Goal: Information Seeking & Learning: Find specific page/section

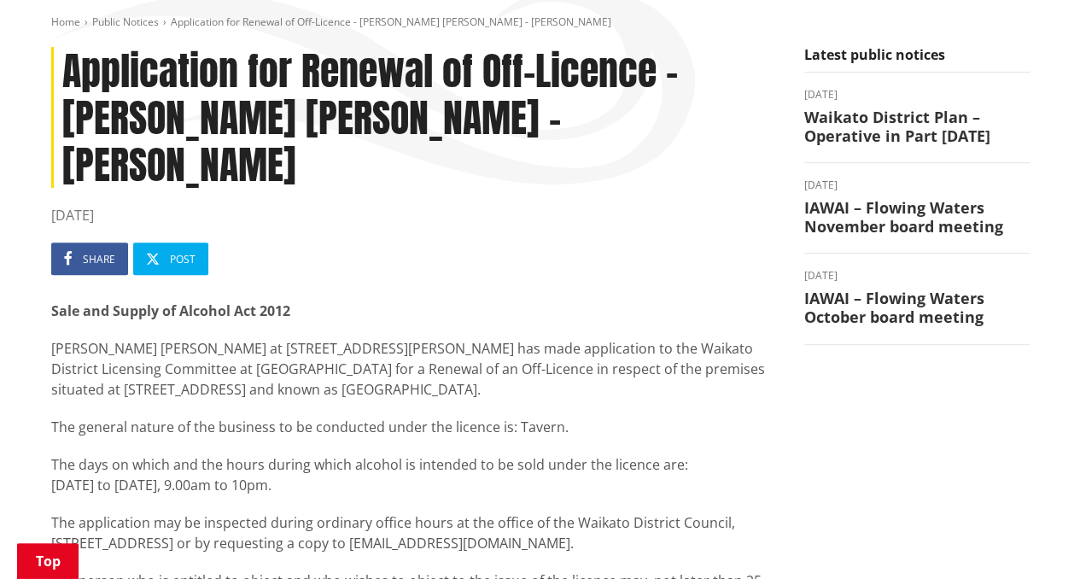
scroll to position [199, 0]
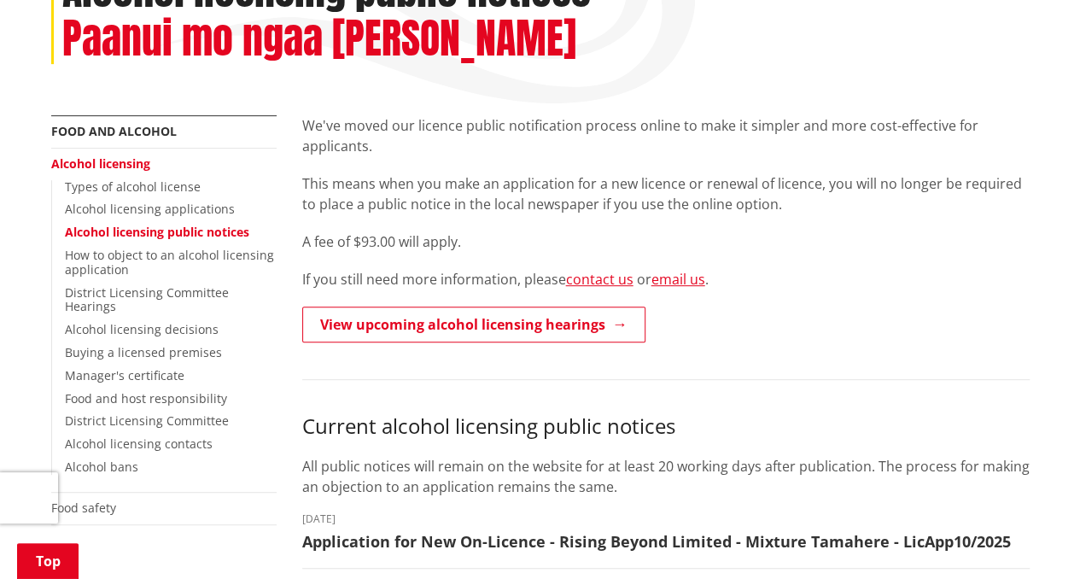
scroll to position [280, 0]
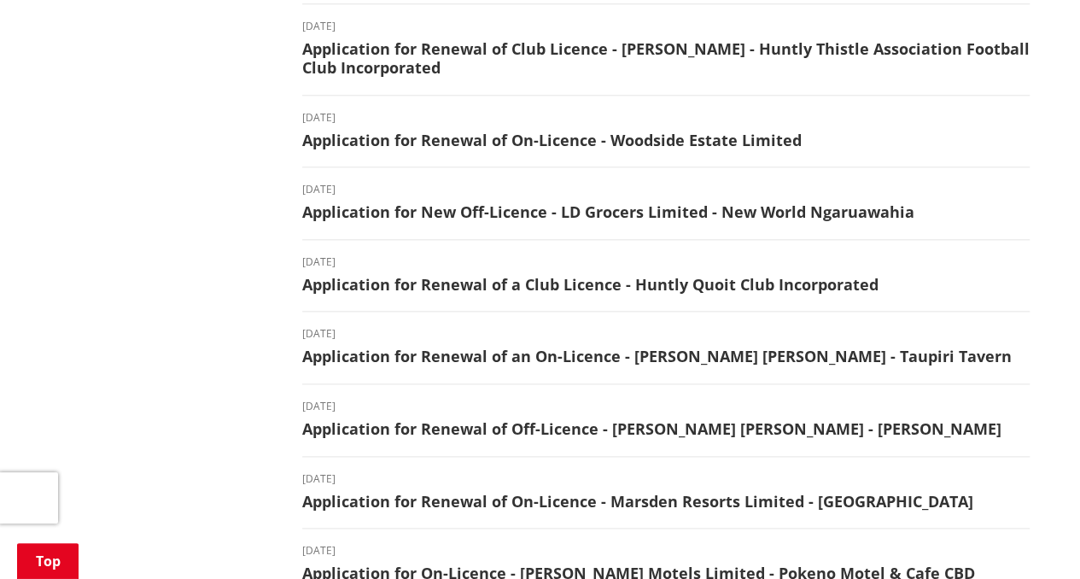
scroll to position [851, 0]
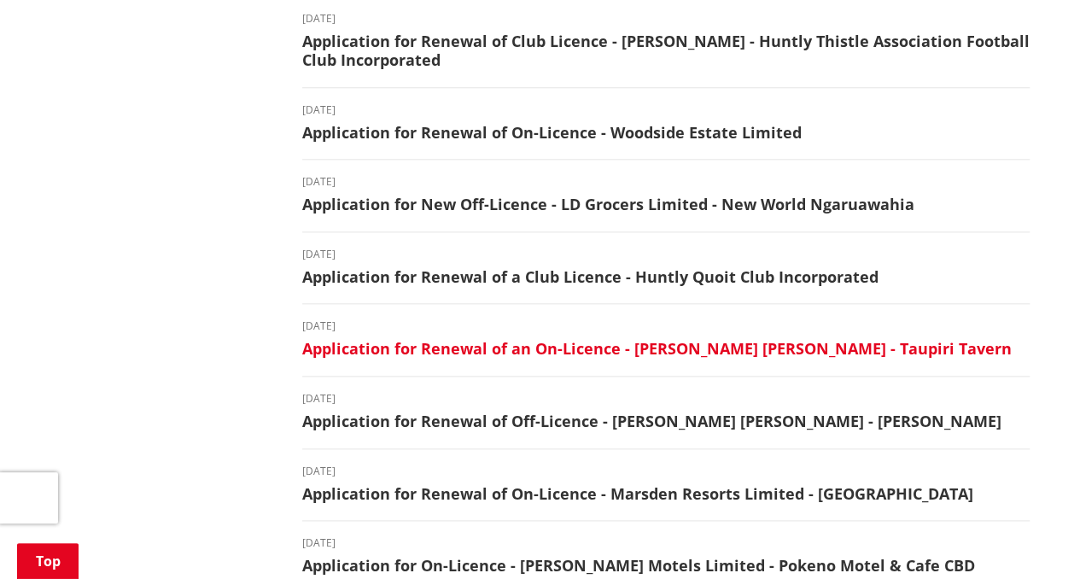
click at [604, 346] on h3 "Application for Renewal of an On-Licence - Robert Kenneth Gamble - Taupiri Tave…" at bounding box center [665, 349] width 727 height 19
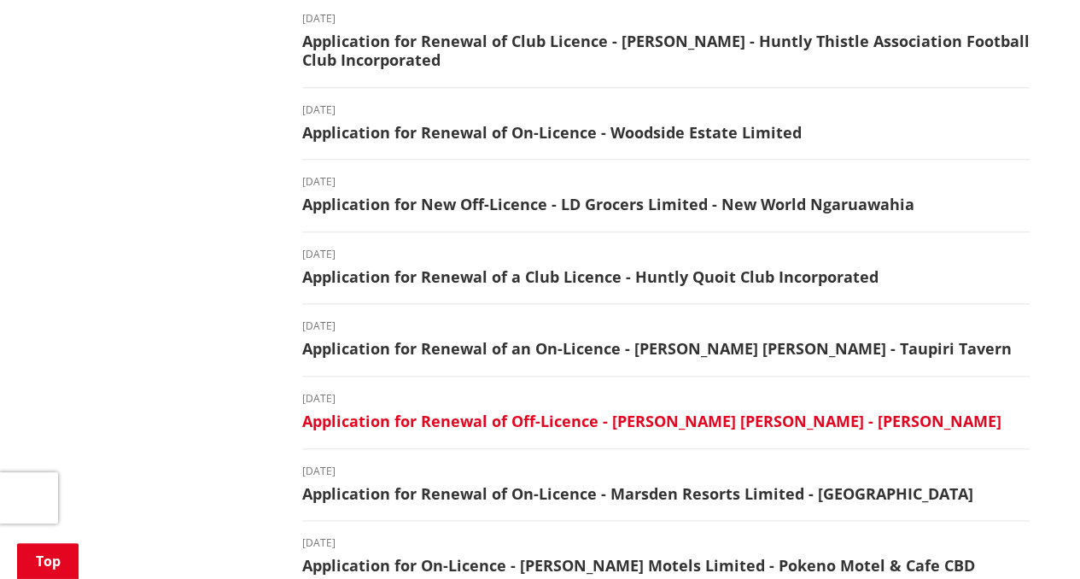
click at [549, 416] on h3 "Application for Renewal of Off-Licence - [PERSON_NAME] [PERSON_NAME] - [PERSON_…" at bounding box center [665, 421] width 727 height 19
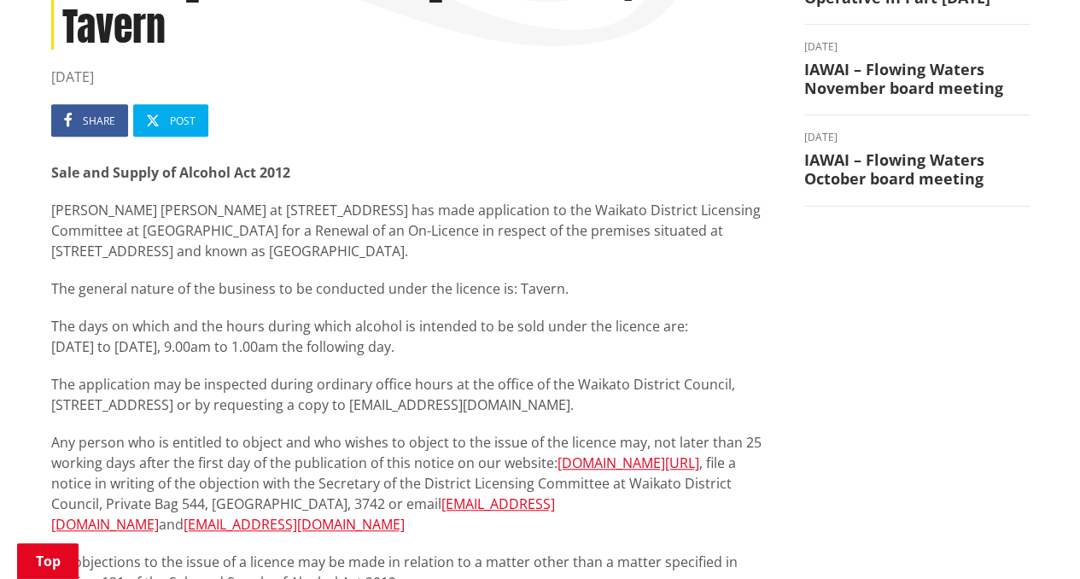
scroll to position [454, 0]
